Goal: Transaction & Acquisition: Purchase product/service

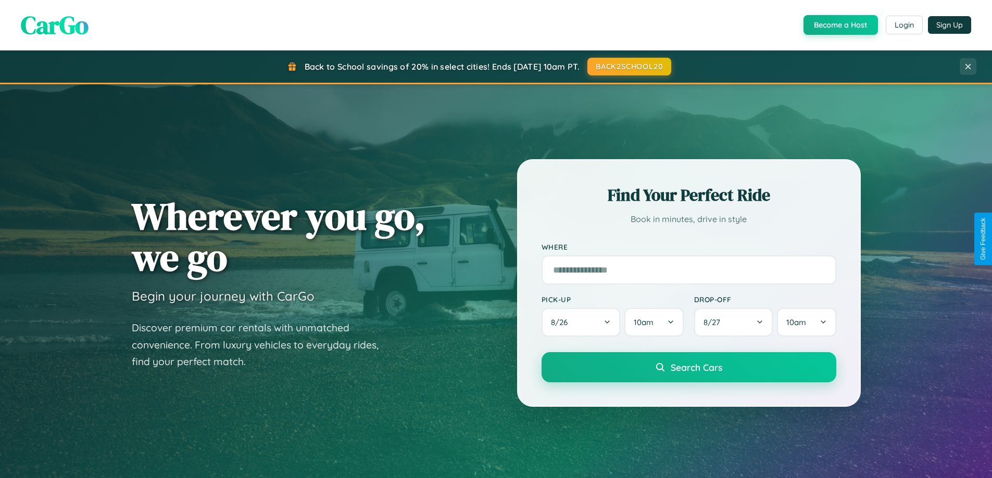
scroll to position [31, 0]
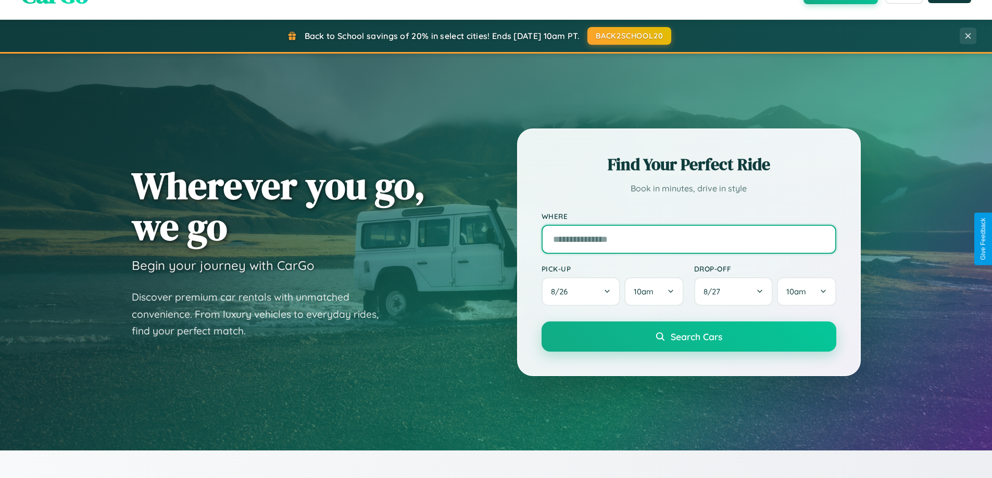
click at [688, 239] on input "text" at bounding box center [688, 239] width 295 height 29
type input "**********"
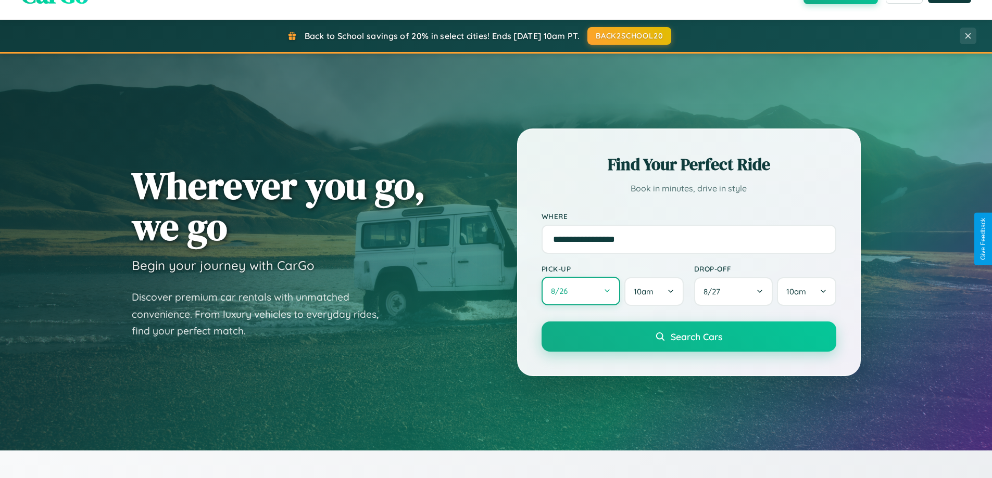
click at [581, 292] on button "8 / 26" at bounding box center [580, 291] width 79 height 29
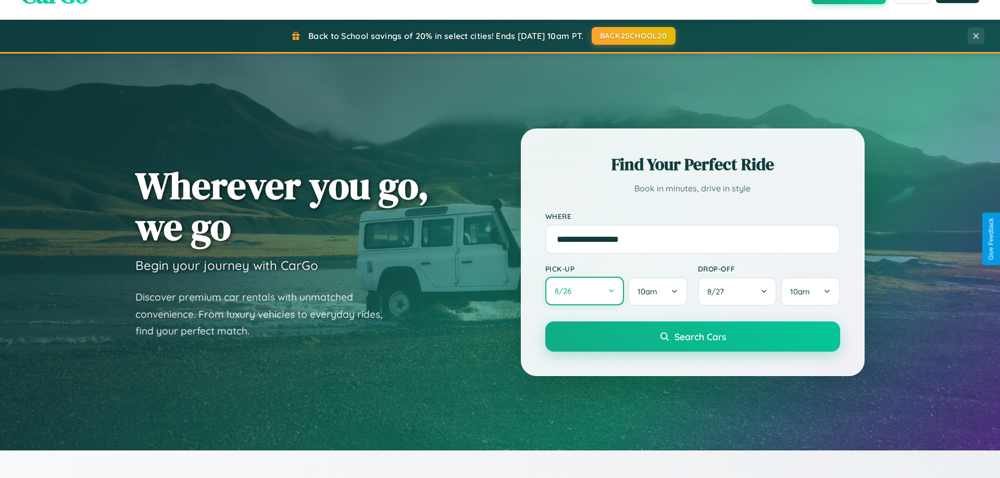
select select "*"
select select "****"
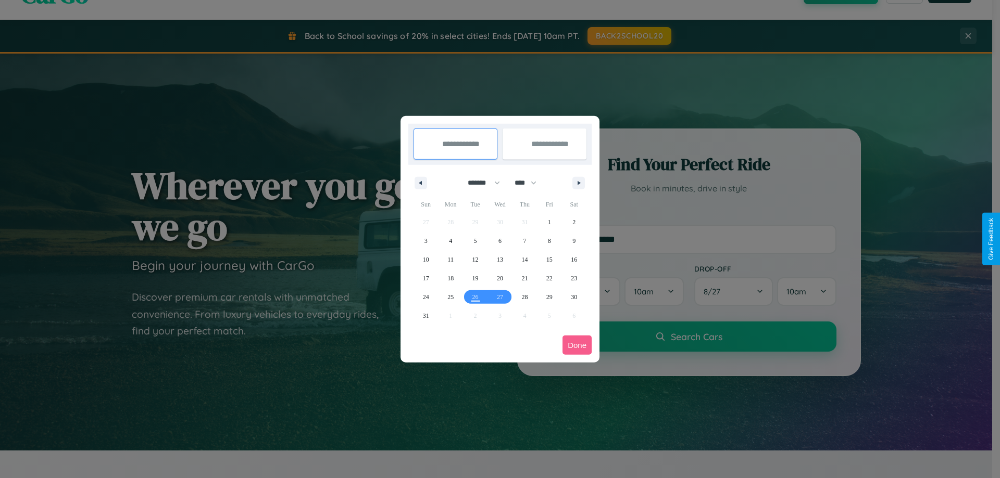
click at [479, 183] on select "******* ******** ***** ***** *** **** **** ****** ********* ******* ******** **…" at bounding box center [482, 182] width 44 height 17
select select "*"
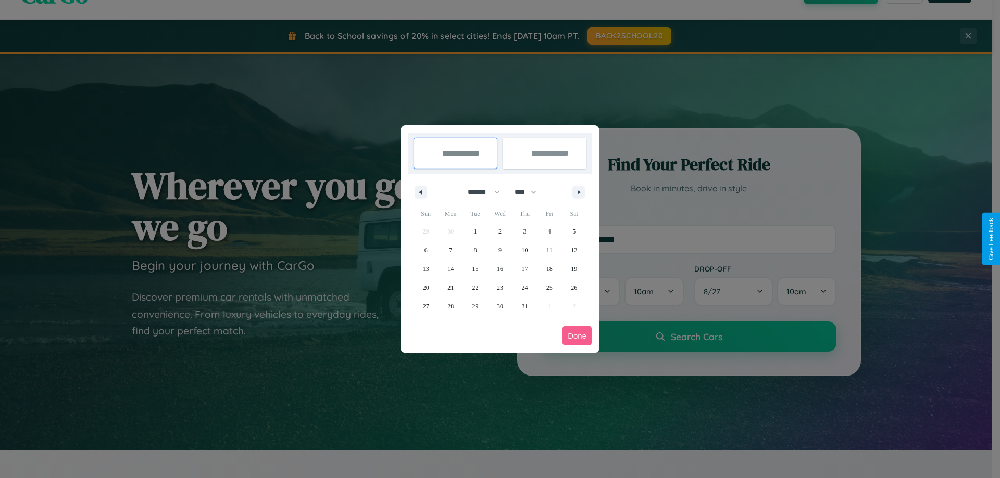
drag, startPoint x: 530, startPoint y: 192, endPoint x: 500, endPoint y: 209, distance: 34.5
click at [530, 192] on select "**** **** **** **** **** **** **** **** **** **** **** **** **** **** **** ****…" at bounding box center [524, 192] width 31 height 17
select select "****"
click at [574, 231] on span "4" at bounding box center [573, 231] width 3 height 19
type input "**********"
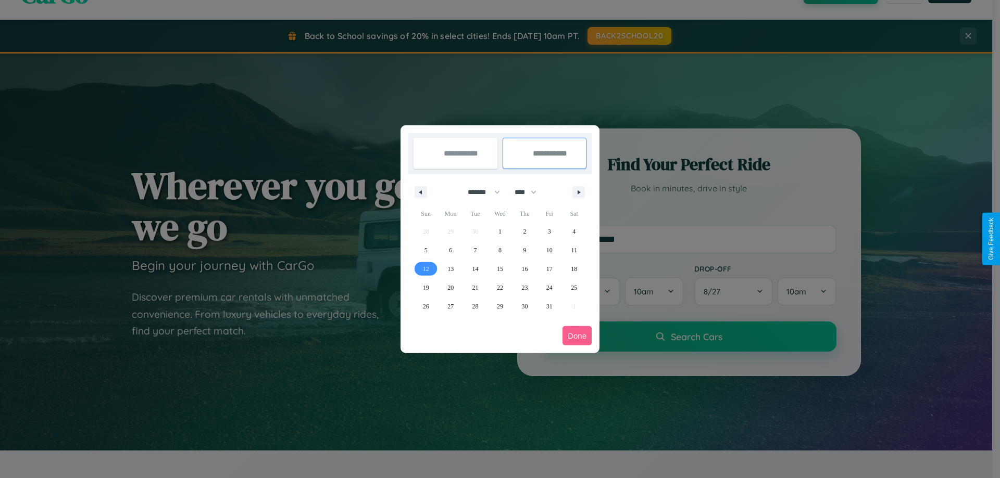
click at [425, 269] on span "12" at bounding box center [426, 269] width 6 height 19
type input "**********"
click at [577, 336] on button "Done" at bounding box center [576, 335] width 29 height 19
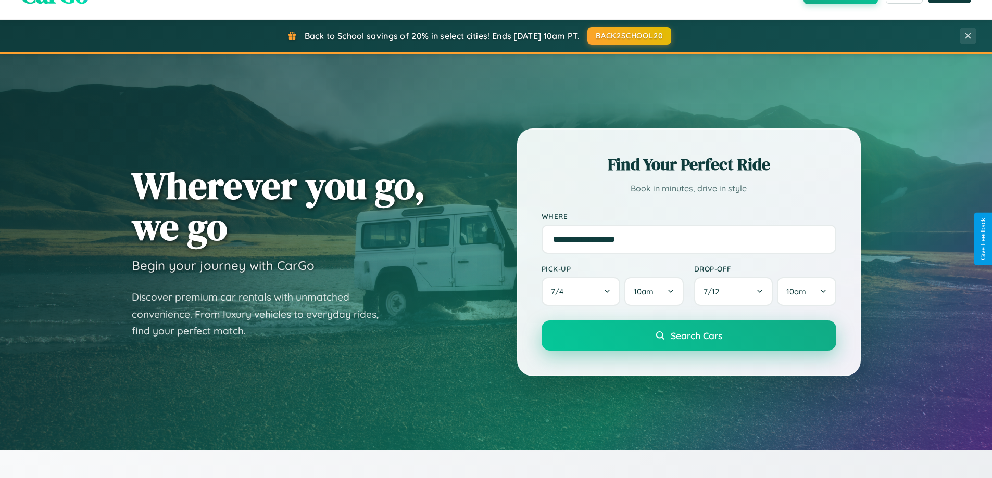
click at [688, 336] on span "Search Cars" at bounding box center [697, 335] width 52 height 11
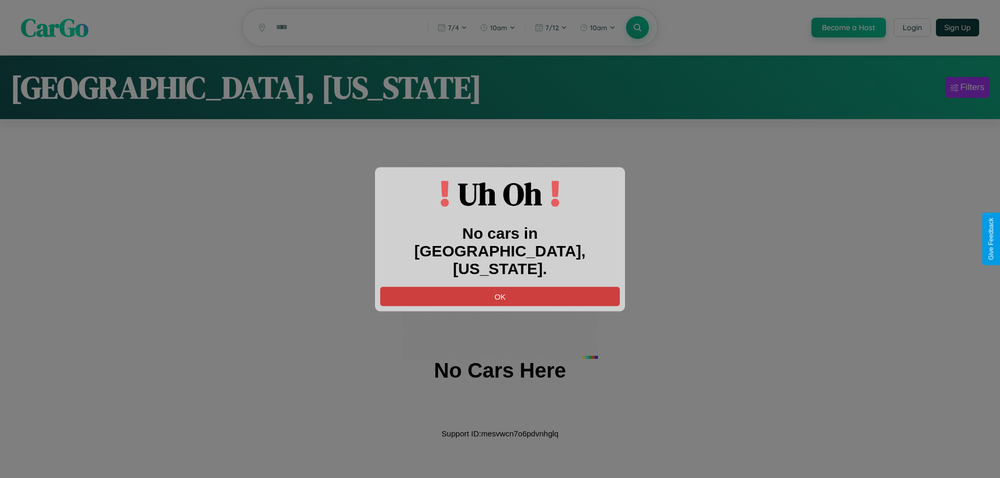
click at [500, 287] on button "OK" at bounding box center [500, 296] width 240 height 19
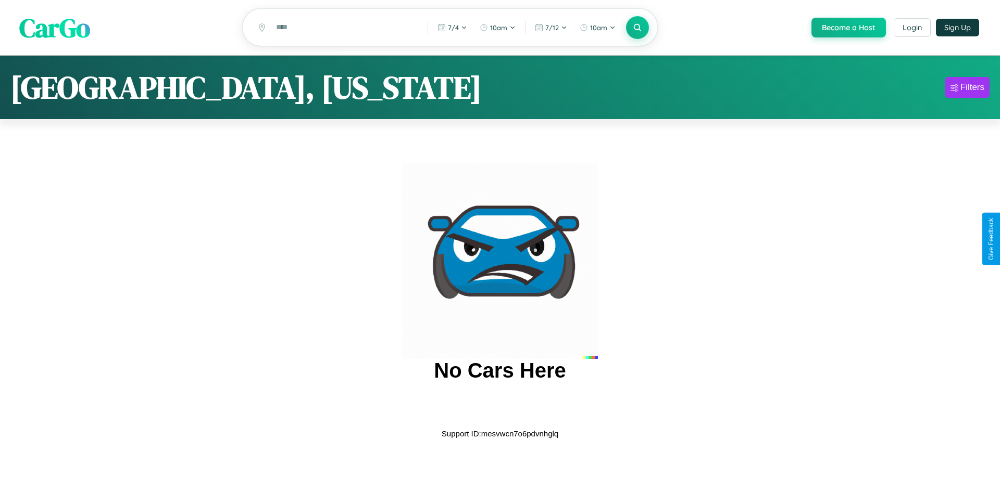
click at [55, 28] on span "CarGo" at bounding box center [54, 27] width 71 height 36
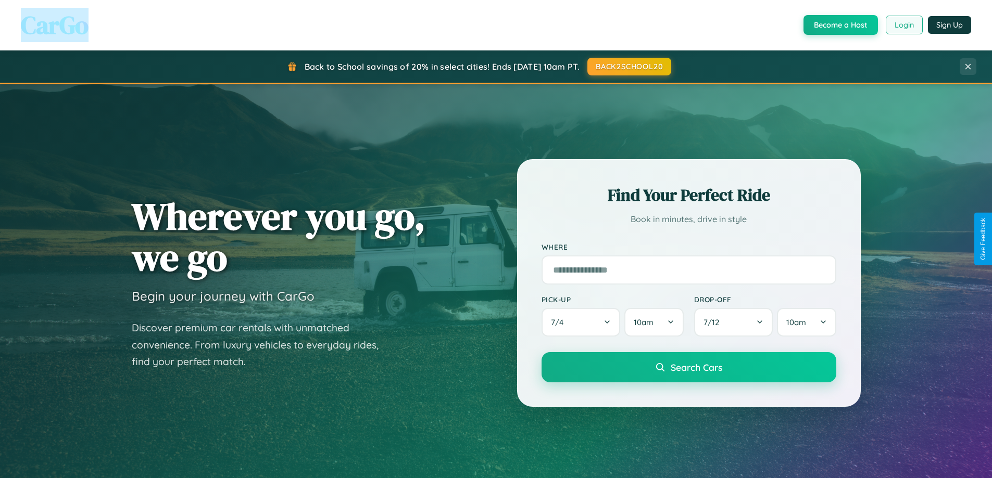
click at [903, 25] on button "Login" at bounding box center [904, 25] width 37 height 19
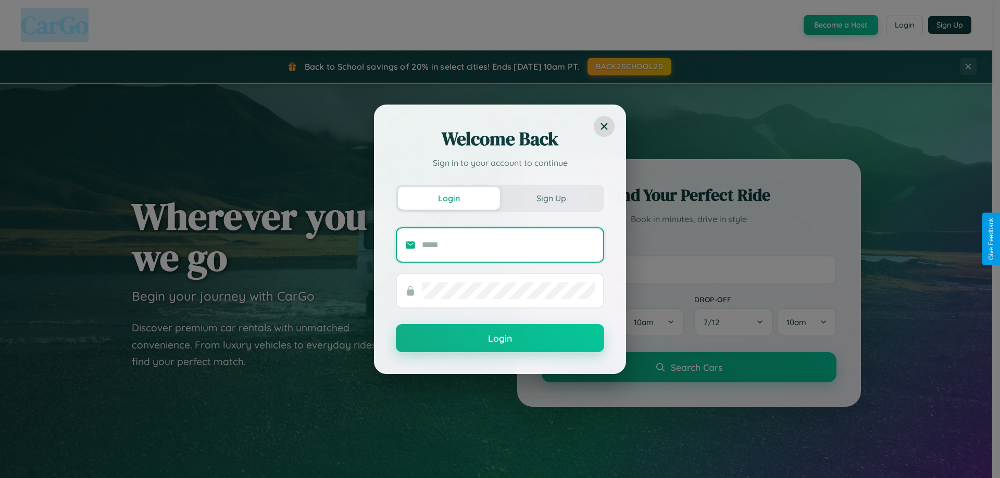
click at [508, 245] on input "text" at bounding box center [508, 245] width 173 height 17
type input "**********"
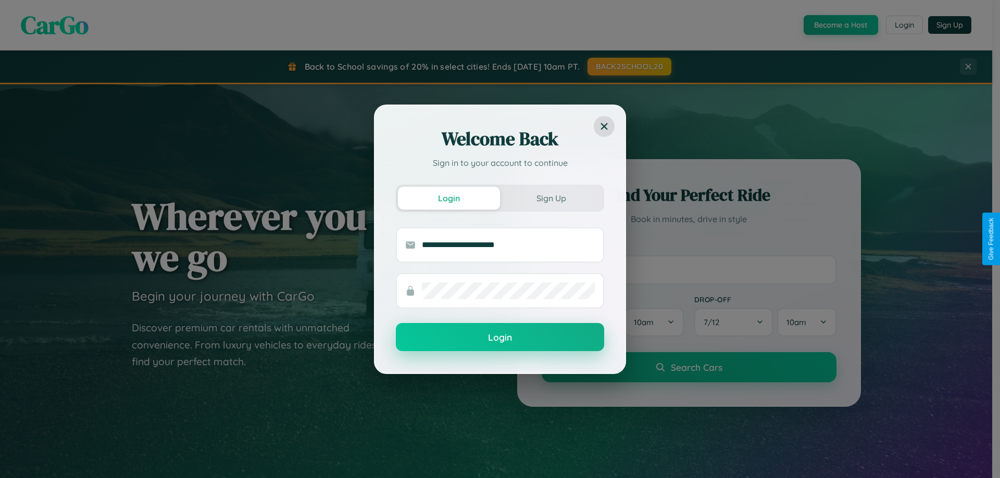
click at [500, 337] on button "Login" at bounding box center [500, 337] width 208 height 28
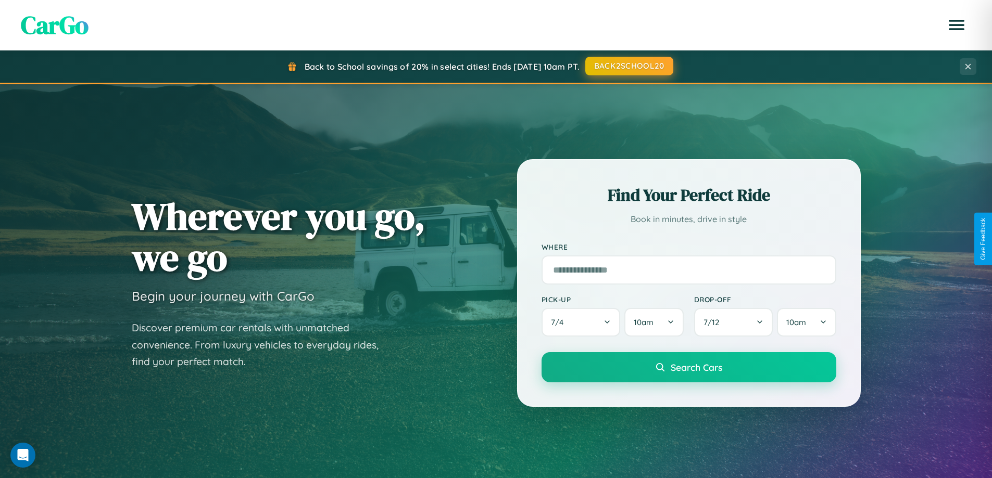
click at [628, 66] on button "BACK2SCHOOL20" at bounding box center [629, 66] width 88 height 19
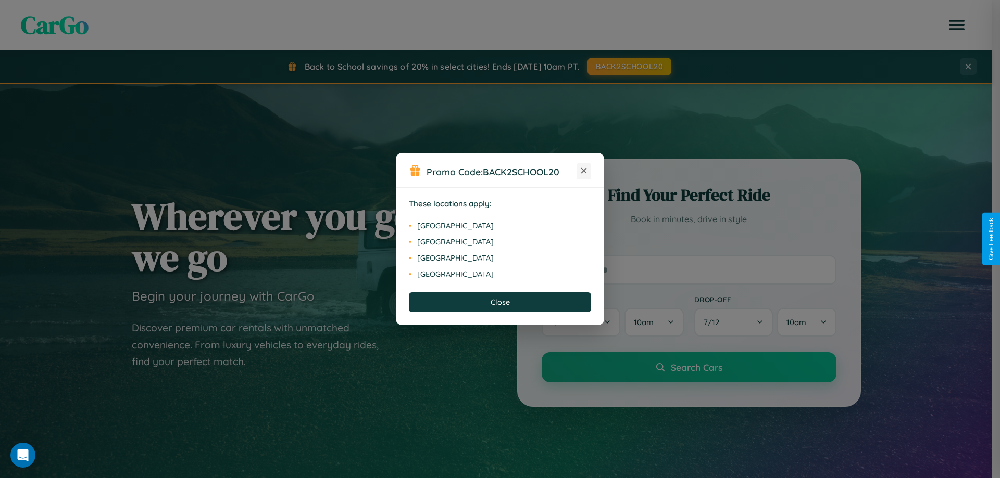
click at [584, 171] on icon at bounding box center [584, 171] width 6 height 6
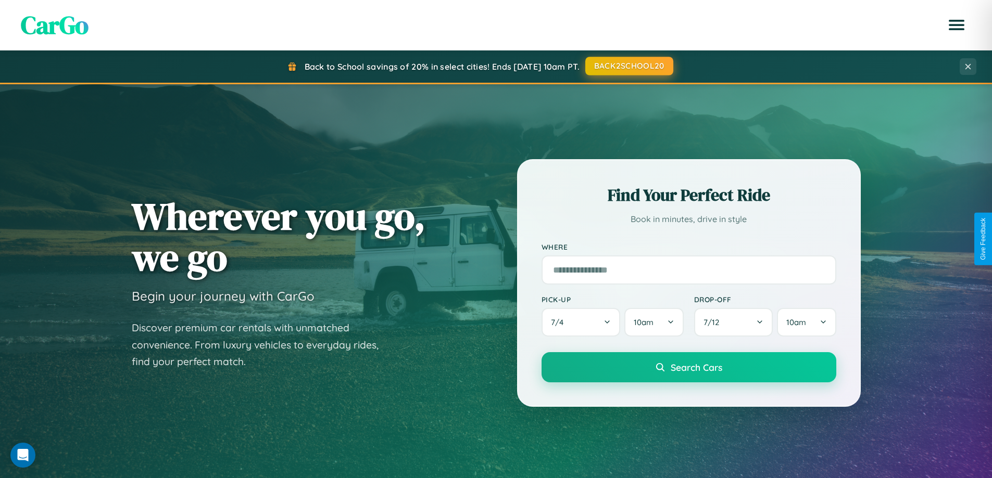
click at [628, 66] on button "BACK2SCHOOL20" at bounding box center [629, 66] width 88 height 19
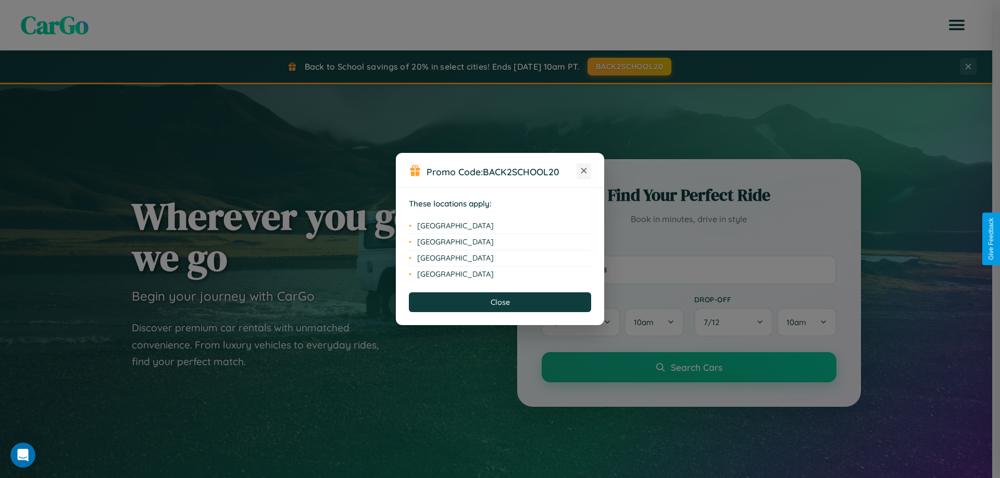
click at [584, 171] on icon at bounding box center [584, 171] width 6 height 6
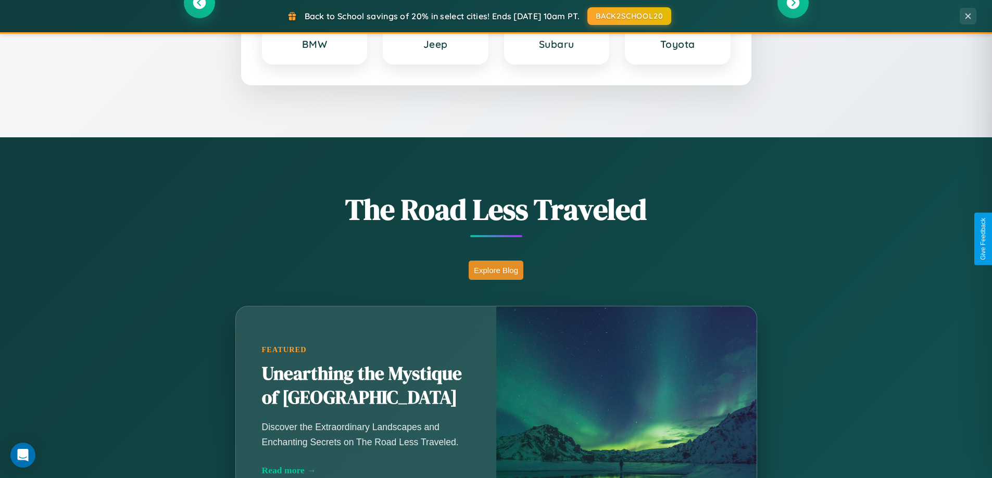
scroll to position [716, 0]
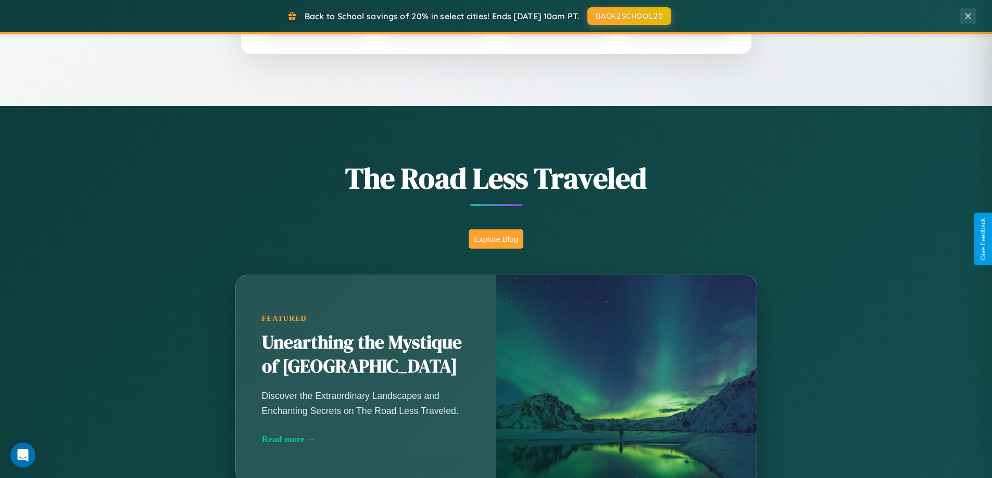
click at [496, 239] on button "Explore Blog" at bounding box center [496, 239] width 55 height 19
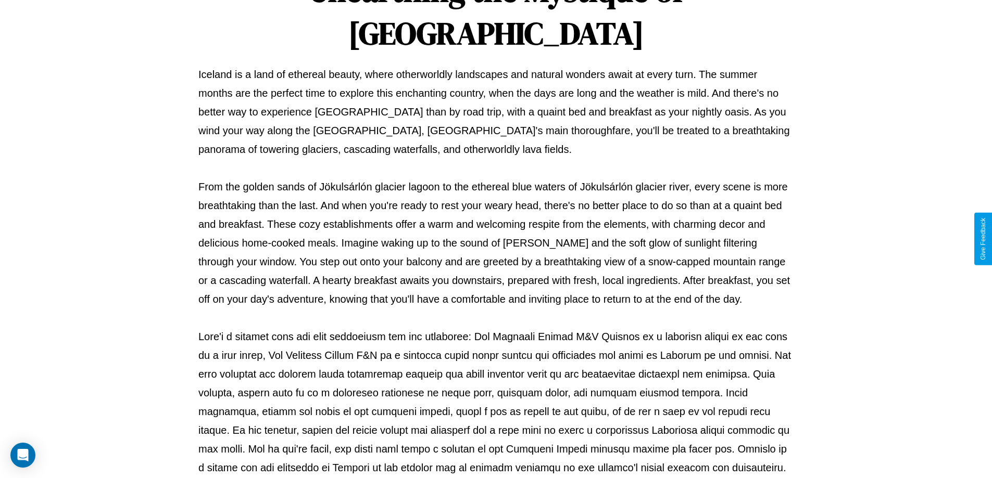
scroll to position [337, 0]
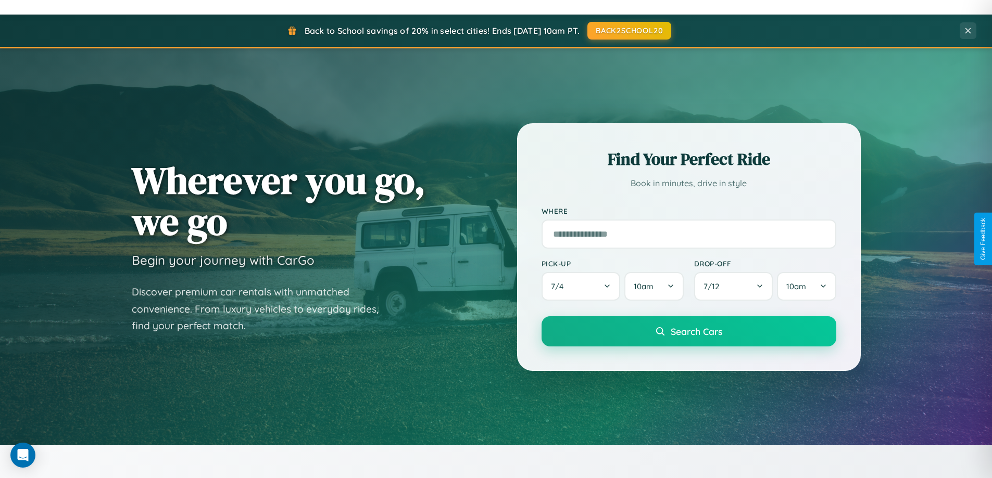
scroll to position [31, 0]
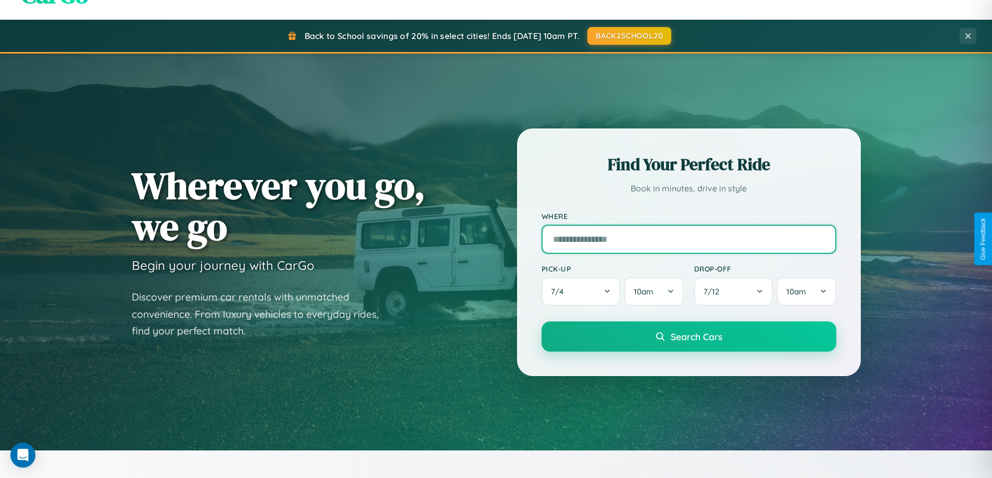
click at [688, 239] on input "text" at bounding box center [688, 239] width 295 height 29
type input "**********"
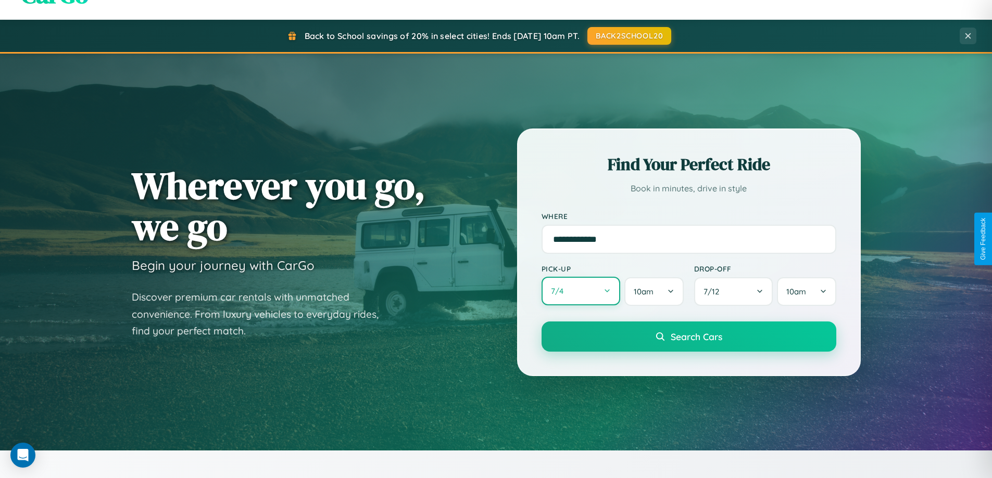
click at [581, 292] on button "7 / 4" at bounding box center [580, 291] width 79 height 29
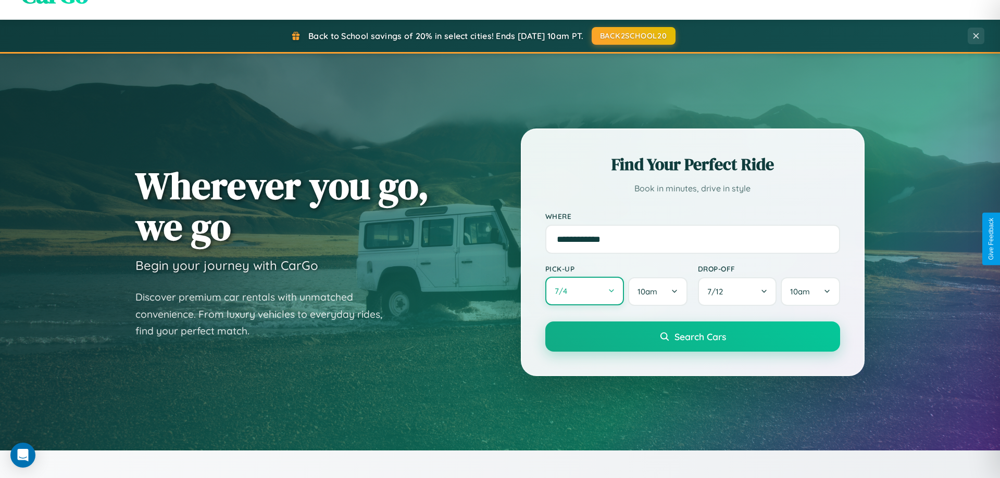
select select "*"
select select "****"
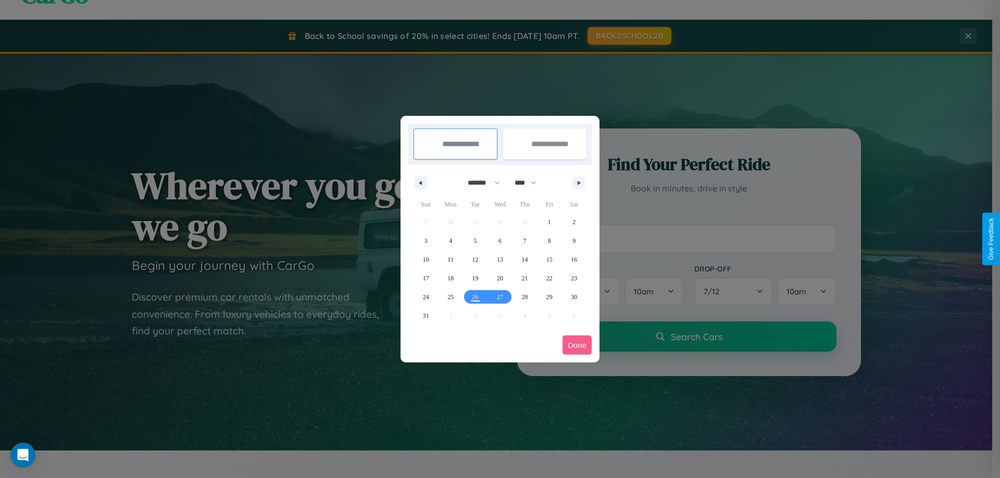
drag, startPoint x: 479, startPoint y: 183, endPoint x: 500, endPoint y: 209, distance: 33.3
click at [479, 183] on select "******* ******** ***** ***** *** **** **** ****** ********* ******* ******** **…" at bounding box center [482, 182] width 44 height 17
select select "*"
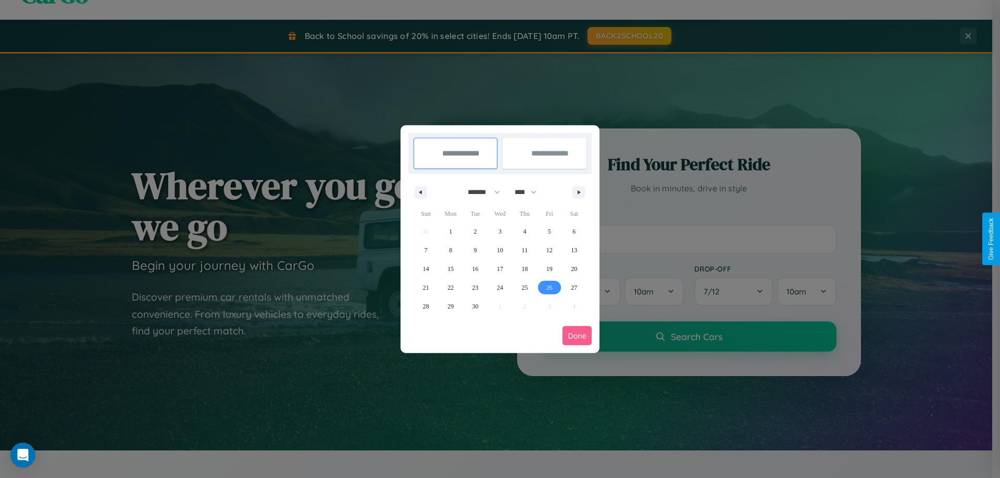
click at [549, 287] on span "26" at bounding box center [549, 288] width 6 height 19
type input "**********"
click at [578, 192] on icon "button" at bounding box center [580, 193] width 5 height 4
select select "*"
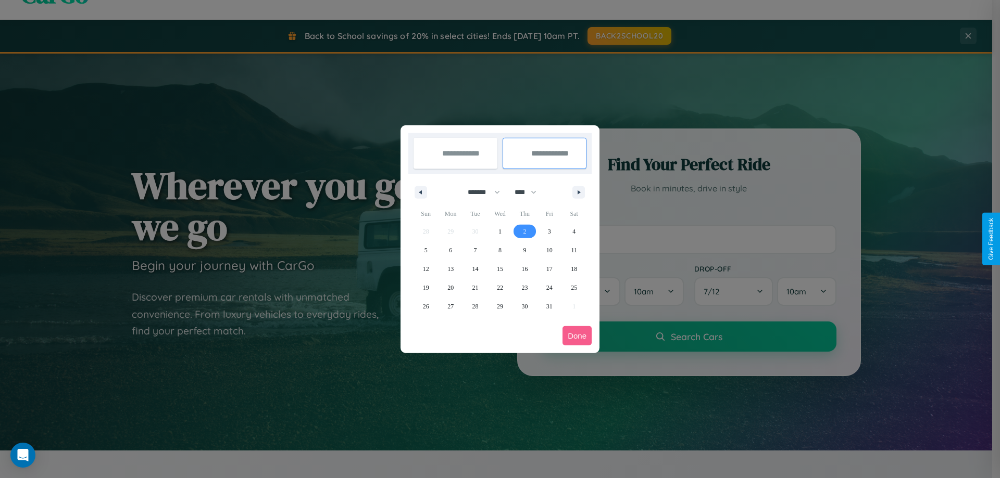
click at [524, 231] on span "2" at bounding box center [524, 231] width 3 height 19
type input "**********"
select select "*"
click at [577, 336] on button "Done" at bounding box center [576, 335] width 29 height 19
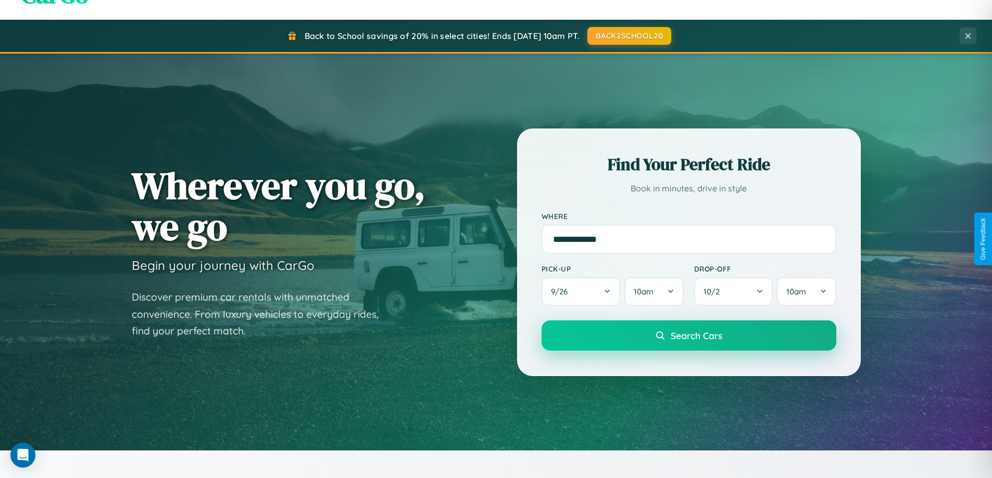
click at [688, 336] on span "Search Cars" at bounding box center [697, 335] width 52 height 11
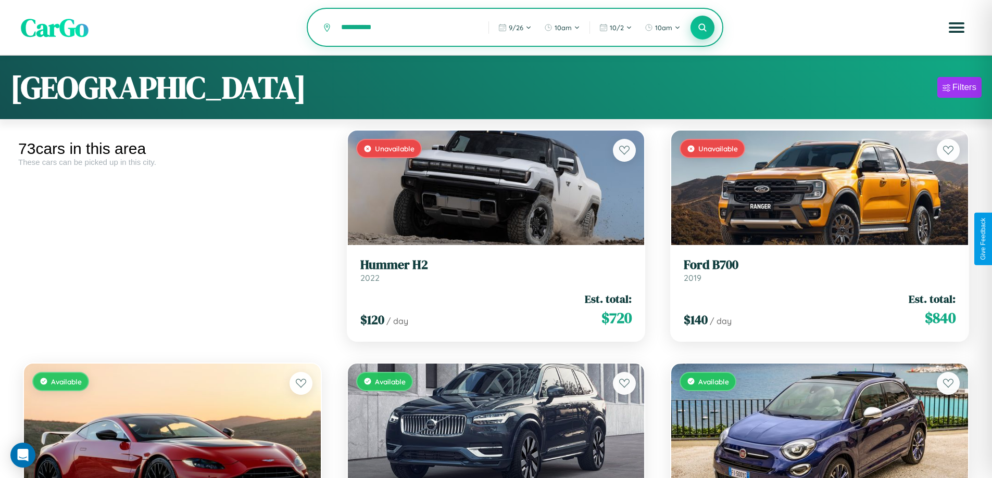
type input "**********"
click at [702, 28] on icon at bounding box center [703, 27] width 10 height 10
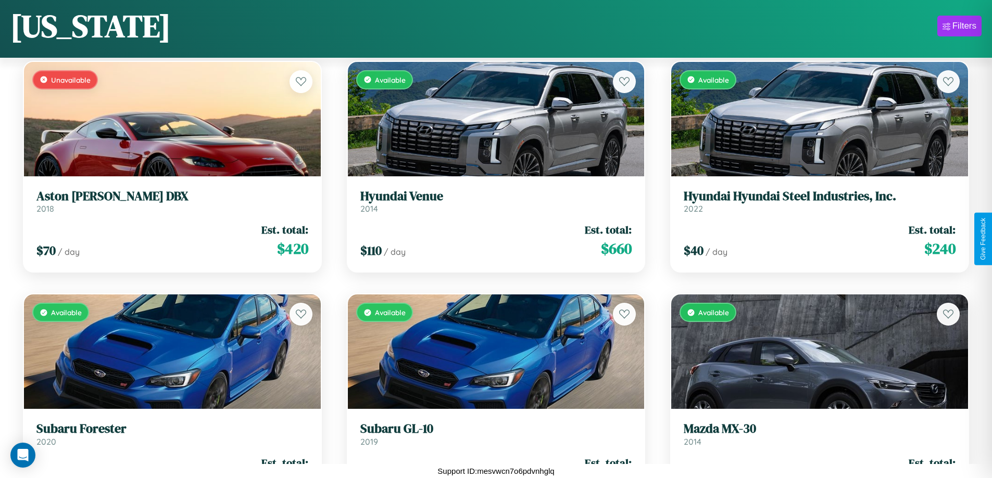
scroll to position [613, 0]
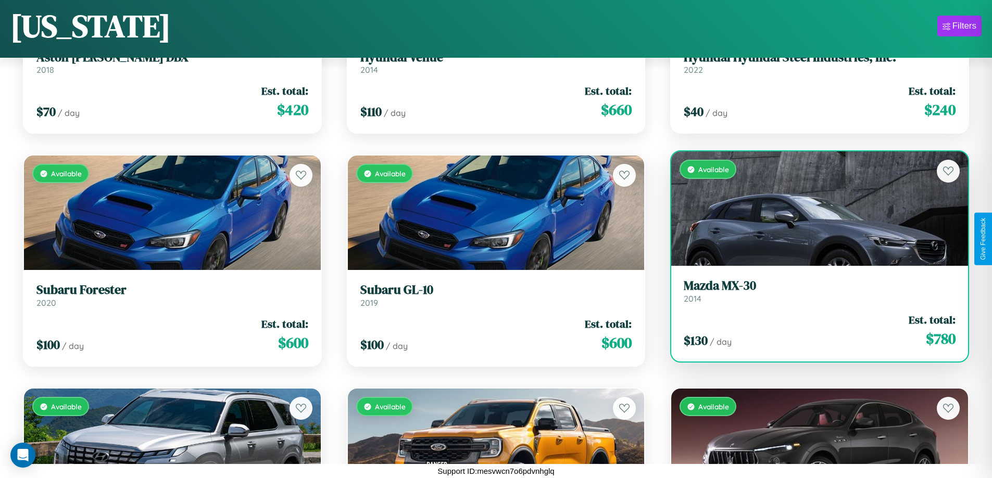
click at [813, 331] on div "$ 130 / day Est. total: $ 780" at bounding box center [820, 330] width 272 height 37
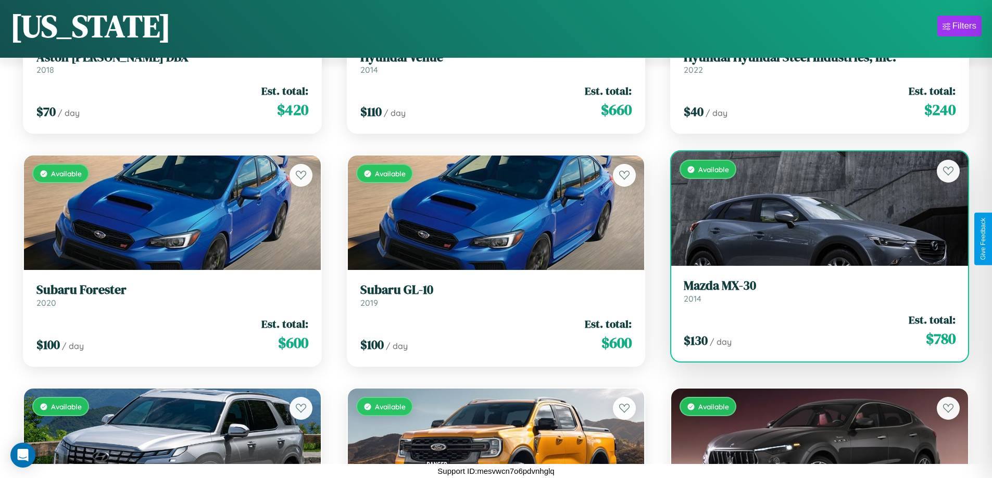
click at [813, 331] on div "$ 130 / day Est. total: $ 780" at bounding box center [820, 330] width 272 height 37
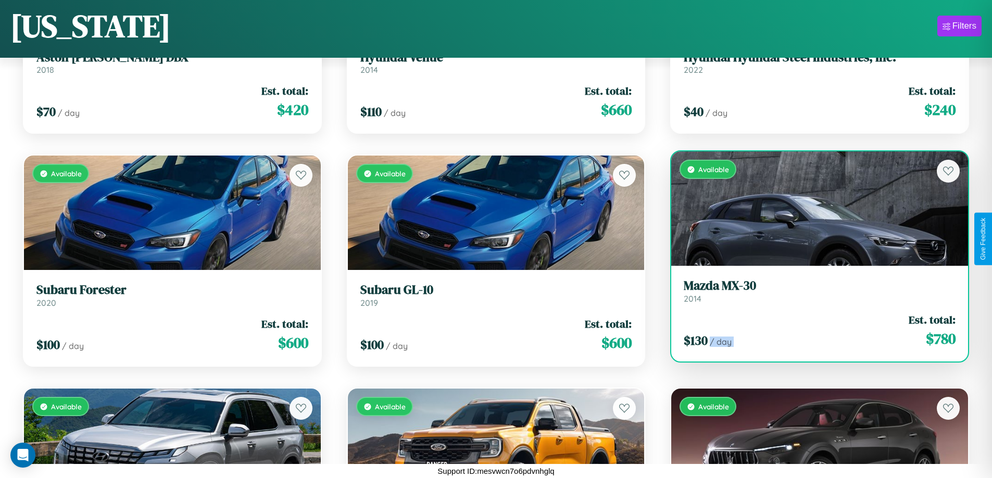
click at [813, 331] on div "$ 130 / day Est. total: $ 780" at bounding box center [820, 330] width 272 height 37
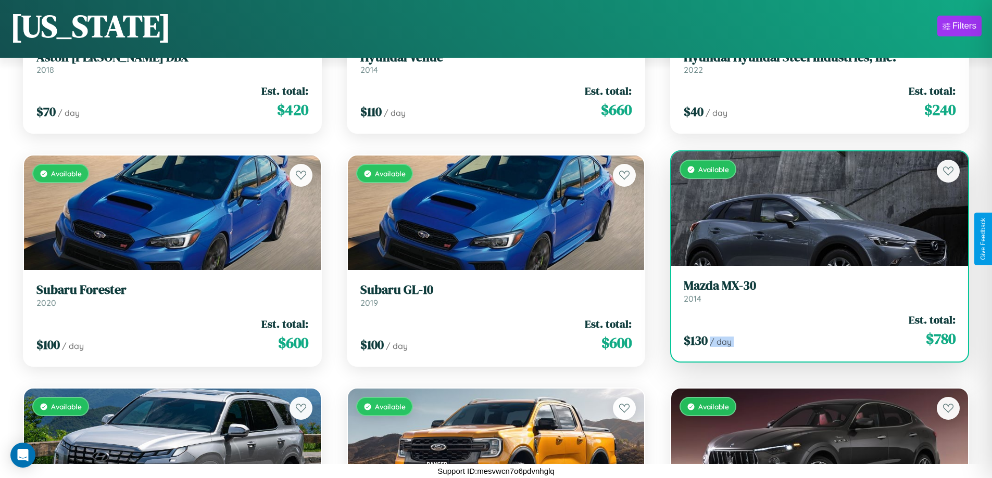
click at [813, 331] on div "$ 130 / day Est. total: $ 780" at bounding box center [820, 330] width 272 height 37
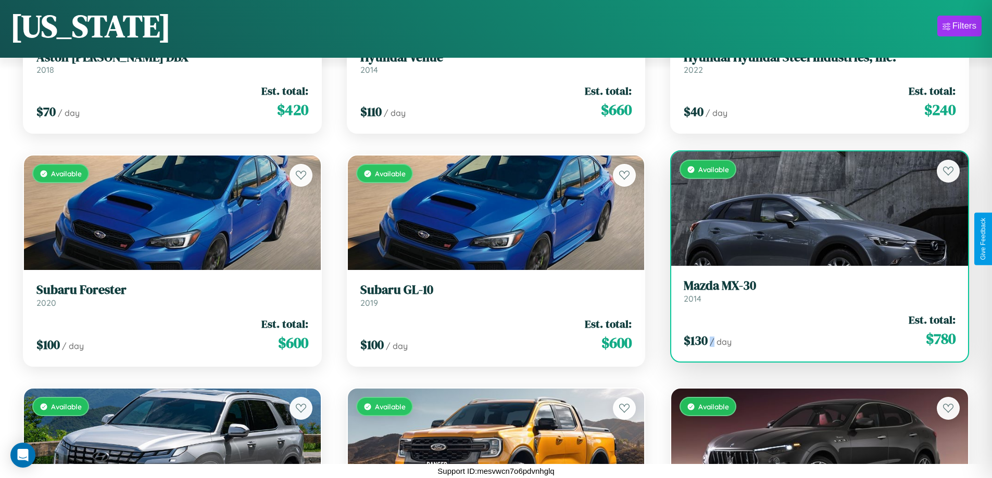
click at [813, 331] on div "$ 130 / day Est. total: $ 780" at bounding box center [820, 330] width 272 height 37
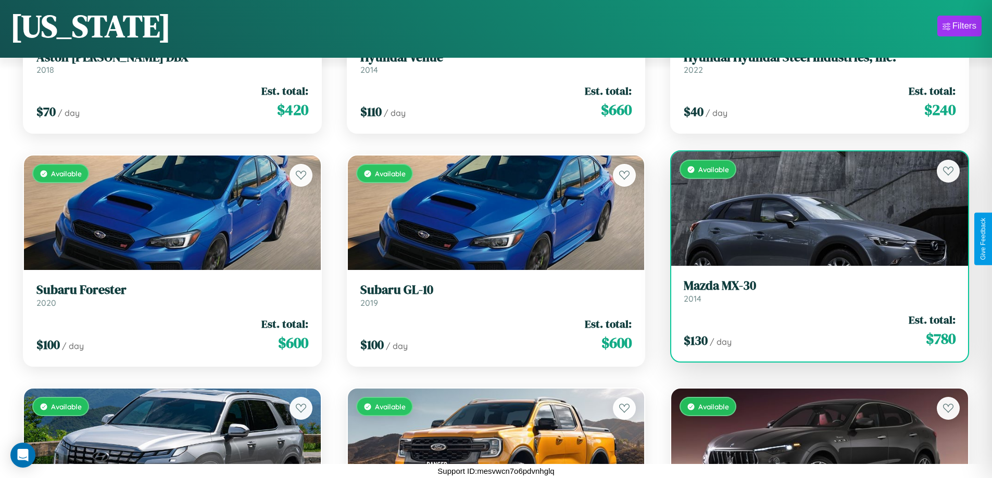
click at [813, 291] on h3 "Mazda MX-30" at bounding box center [820, 286] width 272 height 15
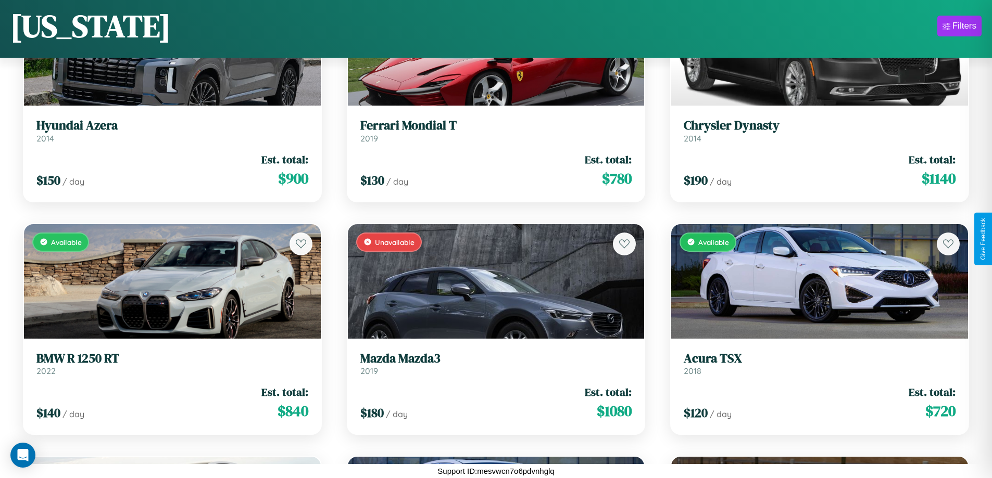
scroll to position [4343, 0]
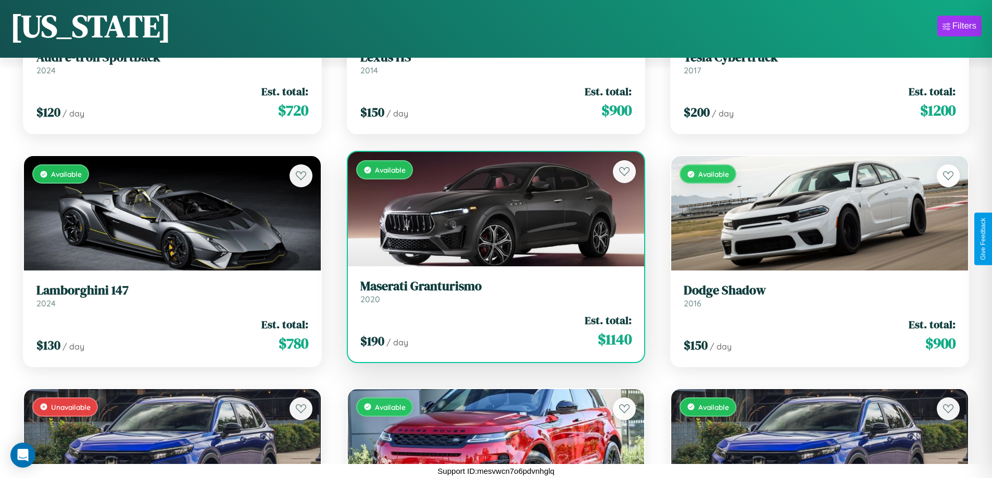
click at [492, 209] on div "Available" at bounding box center [496, 209] width 297 height 115
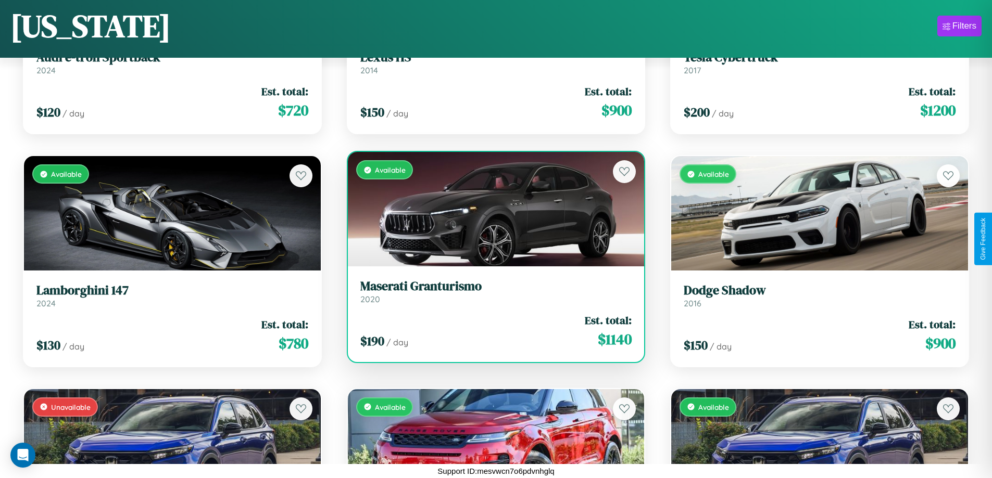
click at [492, 209] on div "Available" at bounding box center [496, 209] width 297 height 115
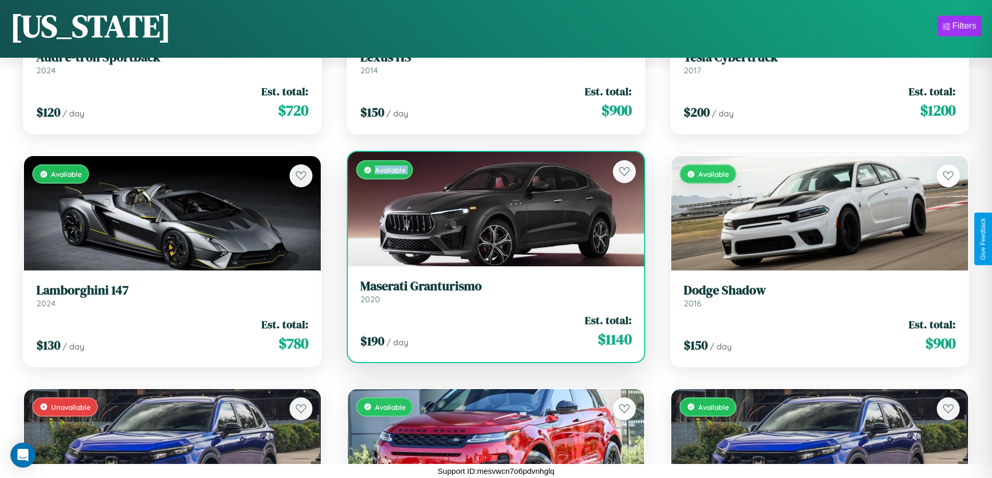
click at [492, 209] on div "Available" at bounding box center [496, 209] width 297 height 115
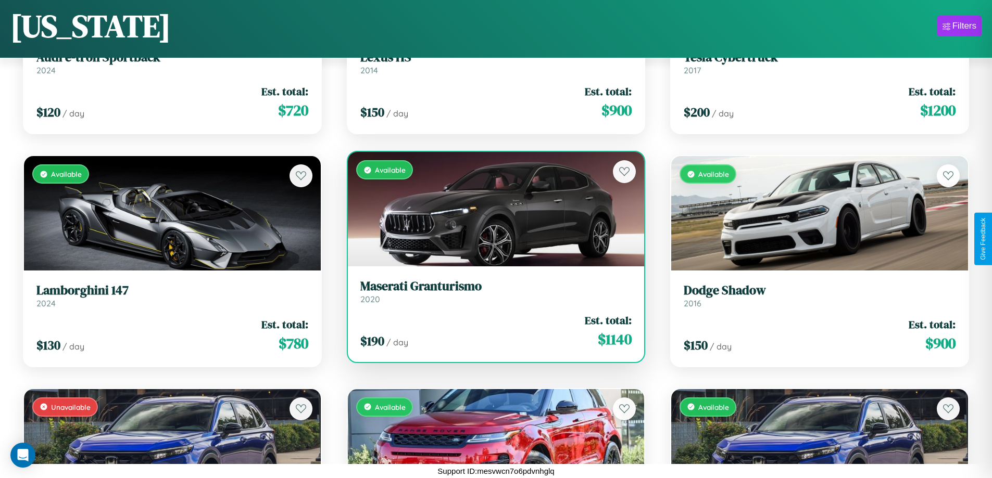
click at [492, 209] on div "Available" at bounding box center [496, 209] width 297 height 115
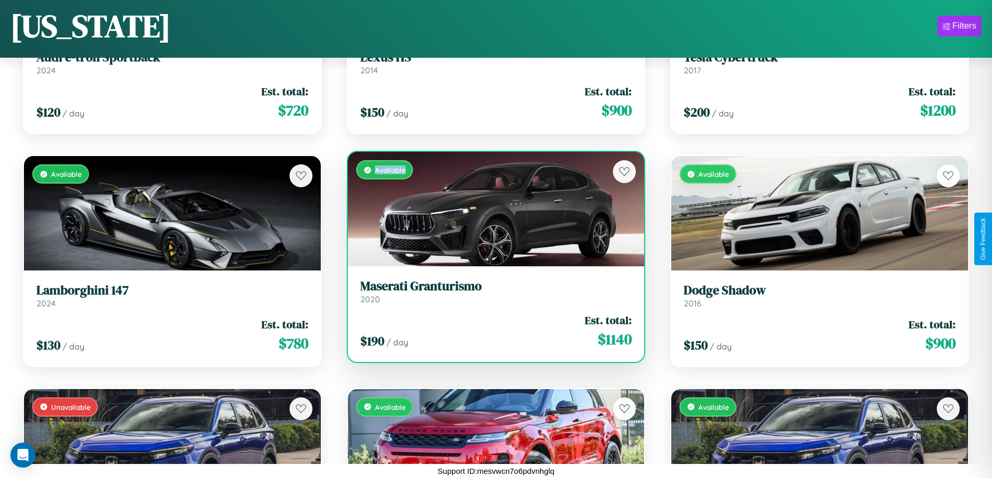
click at [492, 209] on div "Available" at bounding box center [496, 209] width 297 height 115
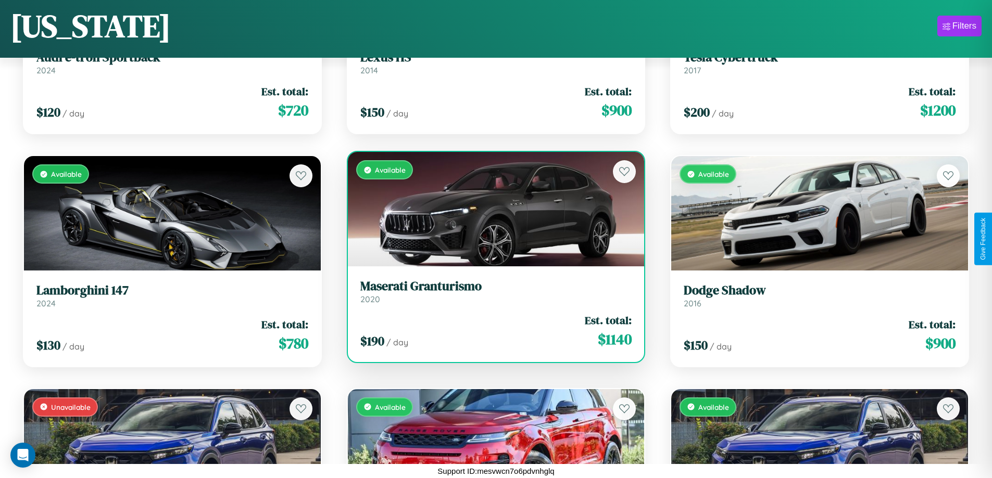
click at [492, 292] on h3 "Maserati Granturismo" at bounding box center [496, 286] width 272 height 15
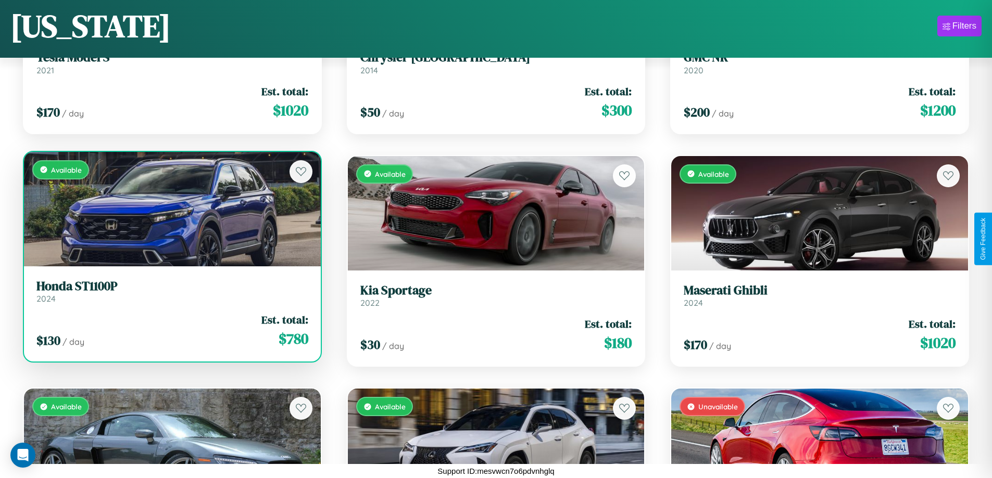
click at [171, 294] on h3 "Honda ST1100P" at bounding box center [172, 286] width 272 height 15
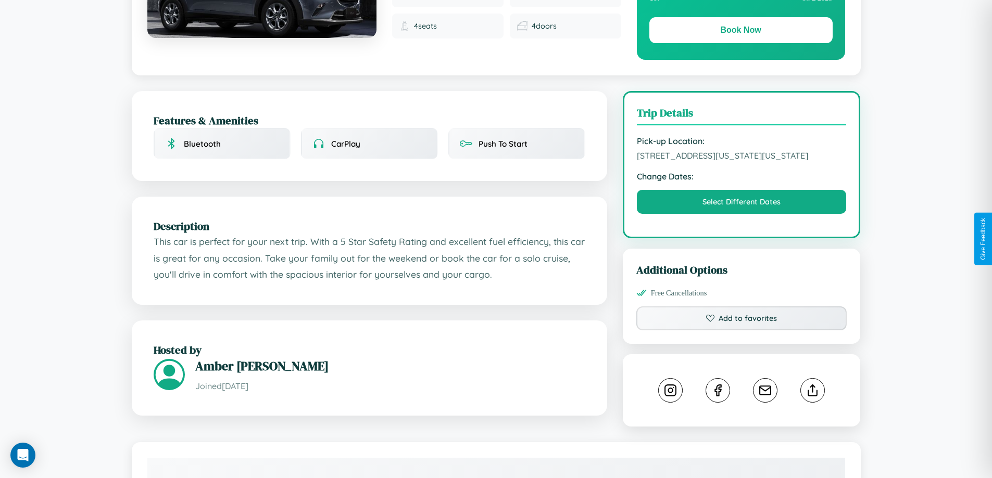
scroll to position [281, 0]
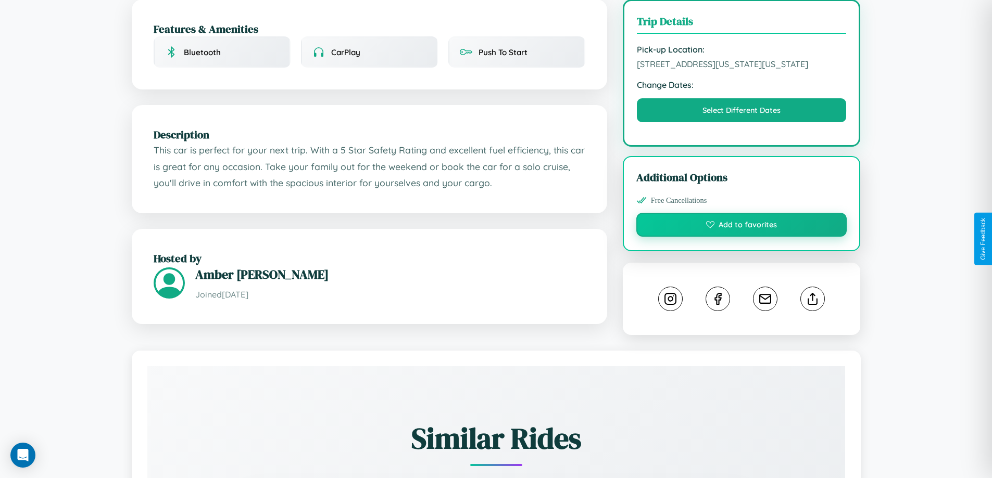
click at [741, 237] on button "Add to favorites" at bounding box center [741, 225] width 211 height 24
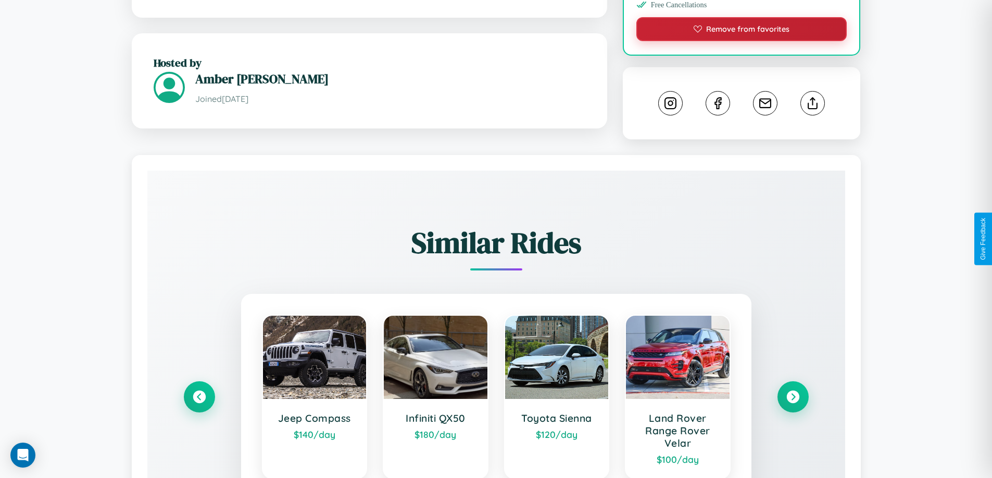
scroll to position [602, 0]
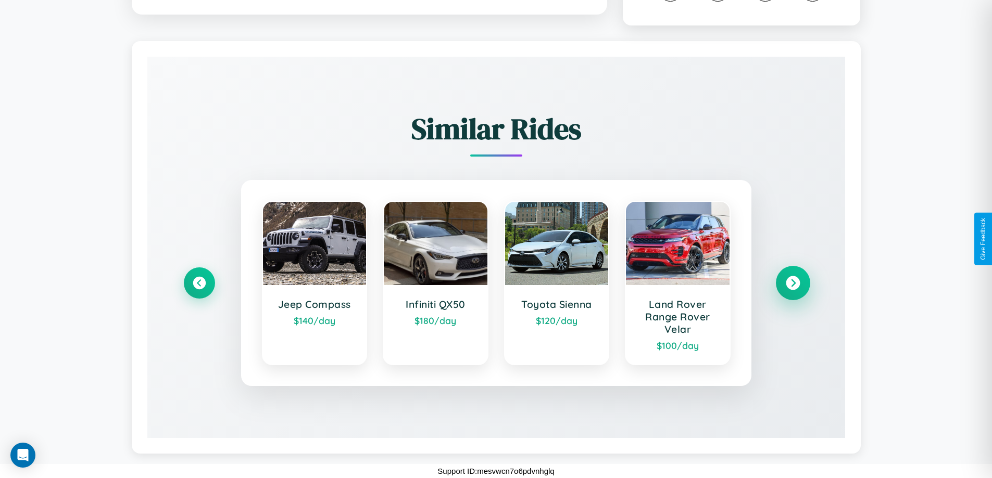
click at [792, 283] on icon at bounding box center [793, 283] width 14 height 14
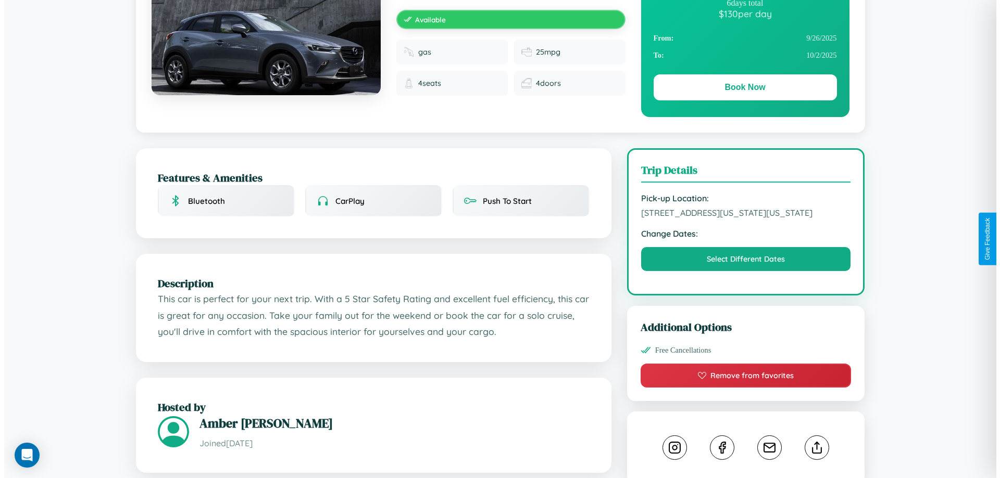
scroll to position [0, 0]
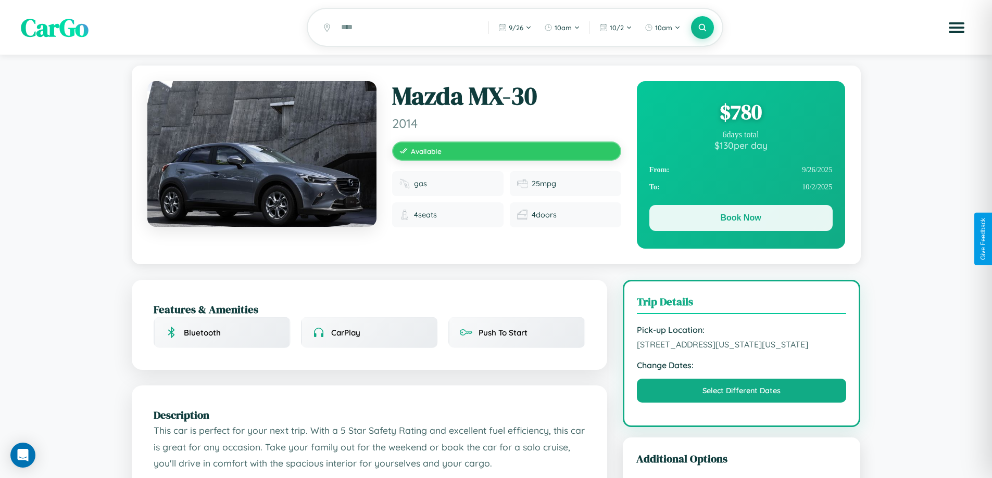
click at [740, 220] on button "Book Now" at bounding box center [740, 218] width 183 height 26
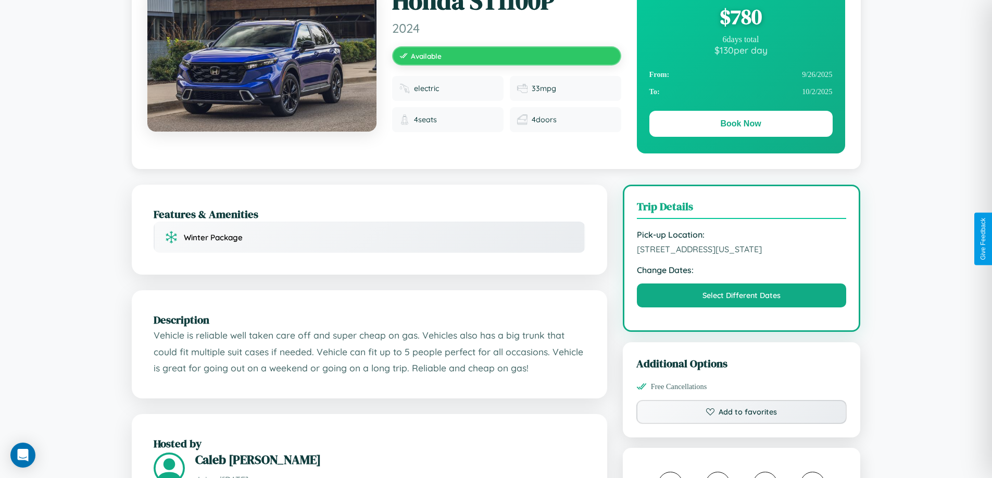
scroll to position [107, 0]
